Goal: Task Accomplishment & Management: Manage account settings

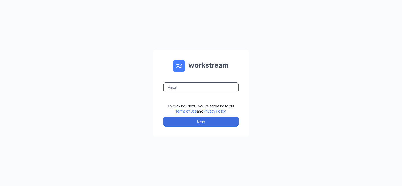
click at [194, 91] on input "text" at bounding box center [200, 87] width 75 height 10
type input "973@premiumloaves.com"
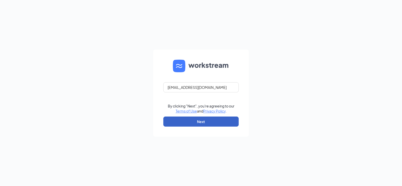
click at [190, 120] on button "Next" at bounding box center [200, 121] width 75 height 10
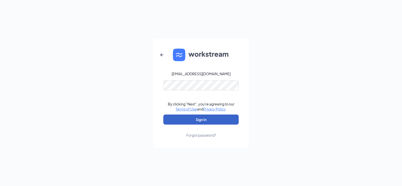
click at [189, 119] on button "Sign In" at bounding box center [200, 119] width 75 height 10
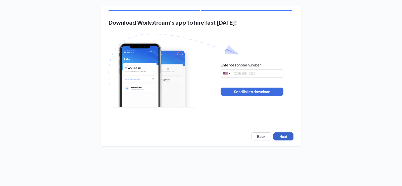
click at [283, 137] on button "Next" at bounding box center [284, 136] width 20 height 8
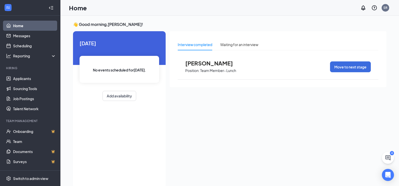
click at [202, 61] on span "[PERSON_NAME]" at bounding box center [212, 63] width 55 height 7
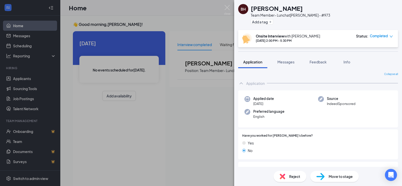
click at [242, 8] on div "BH" at bounding box center [243, 9] width 5 height 5
click at [173, 17] on div "[PERSON_NAME] Team Member- Lunch at Irving - #973 Add a tag Onsite Interview wi…" at bounding box center [201, 93] width 402 height 186
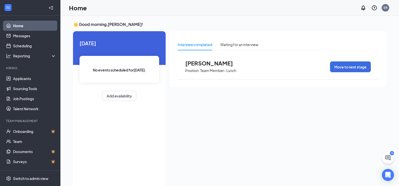
click at [210, 64] on span "[PERSON_NAME]" at bounding box center [212, 63] width 55 height 7
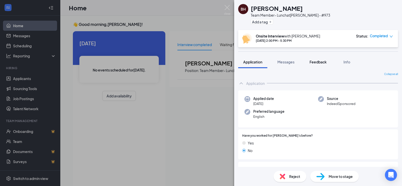
scroll to position [50, 0]
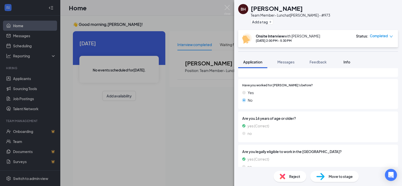
click at [346, 61] on span "Info" at bounding box center [347, 62] width 7 height 5
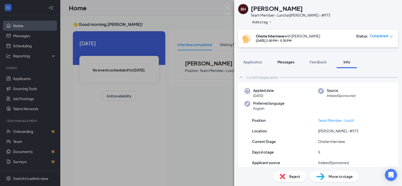
click at [281, 59] on div "Messages" at bounding box center [286, 61] width 17 height 5
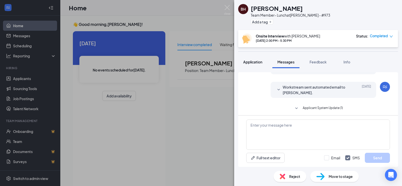
scroll to position [168, 0]
click at [253, 62] on span "Application" at bounding box center [252, 62] width 19 height 5
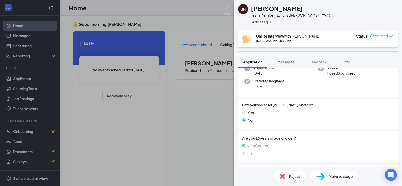
scroll to position [60, 0]
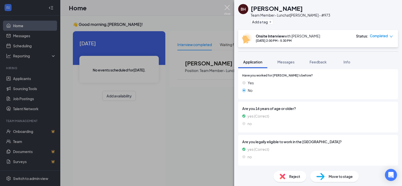
click at [228, 7] on img at bounding box center [227, 10] width 6 height 10
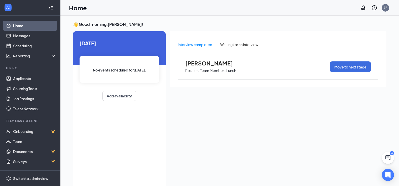
click at [214, 64] on span "[PERSON_NAME]" at bounding box center [212, 63] width 55 height 7
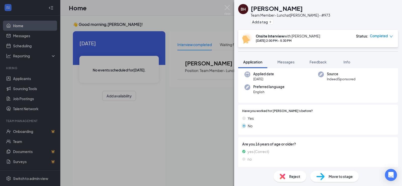
scroll to position [60, 0]
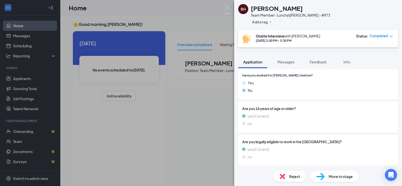
click at [333, 178] on span "Move to stage" at bounding box center [341, 177] width 24 height 6
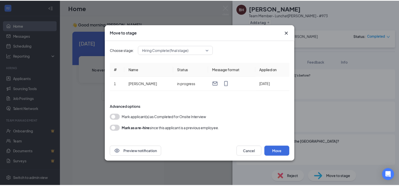
scroll to position [58, 0]
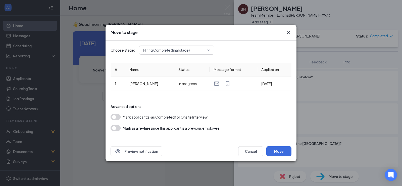
click at [111, 117] on button "button" at bounding box center [116, 117] width 10 height 6
click at [278, 145] on div "Preview notification Cancel Move" at bounding box center [201, 151] width 191 height 20
click at [278, 149] on button "Move" at bounding box center [279, 151] width 25 height 10
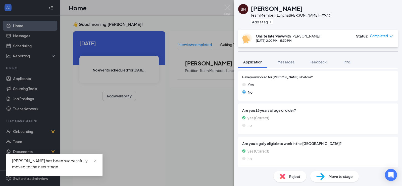
click at [242, 9] on div "BH" at bounding box center [243, 9] width 5 height 5
click at [44, 88] on div "[PERSON_NAME] Team Member- Lunch at Irving - #973 Add a tag Onsite Interview wi…" at bounding box center [201, 93] width 402 height 186
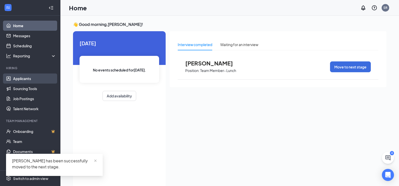
click at [29, 80] on link "Applicants" at bounding box center [34, 78] width 43 height 10
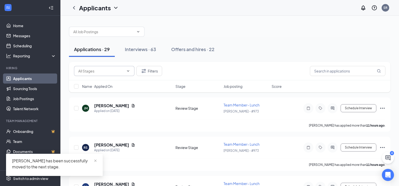
click at [101, 71] on input "text" at bounding box center [101, 71] width 46 height 6
click at [240, 51] on div "Applications · 29 Interviews · 63 Offers and hires · 22" at bounding box center [229, 49] width 321 height 15
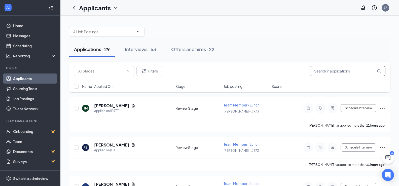
click at [345, 69] on input "text" at bounding box center [347, 71] width 75 height 10
type input "[PERSON_NAME]"
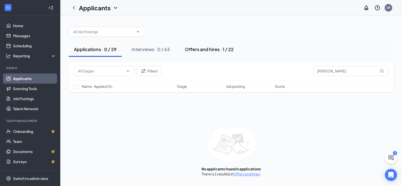
click at [208, 49] on div "Offers and hires · 1 / 22" at bounding box center [209, 49] width 49 height 6
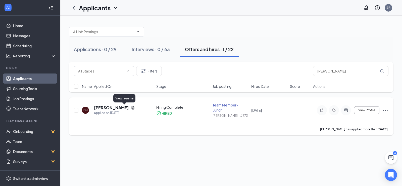
click at [132, 108] on icon "Document" at bounding box center [133, 107] width 3 height 3
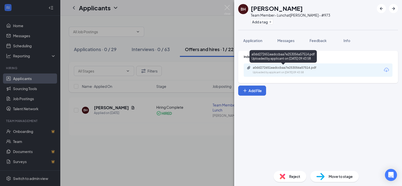
click at [266, 69] on div "a0dd272651eadccbaa7e253056a57514.pdf" at bounding box center [288, 68] width 70 height 4
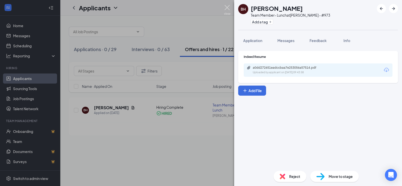
click at [226, 7] on img at bounding box center [227, 10] width 6 height 10
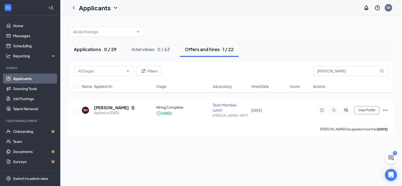
click at [93, 48] on div "Applications · 0 / 29" at bounding box center [95, 49] width 43 height 6
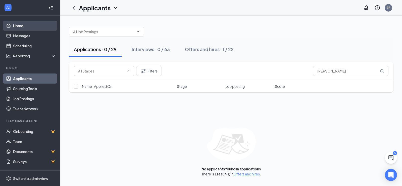
click at [21, 27] on link "Home" at bounding box center [34, 26] width 43 height 10
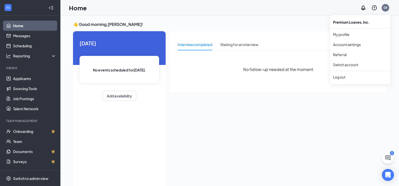
click at [388, 7] on div "SR" at bounding box center [385, 8] width 8 height 8
click at [345, 75] on div "Log out" at bounding box center [360, 76] width 54 height 5
